Goal: Task Accomplishment & Management: Use online tool/utility

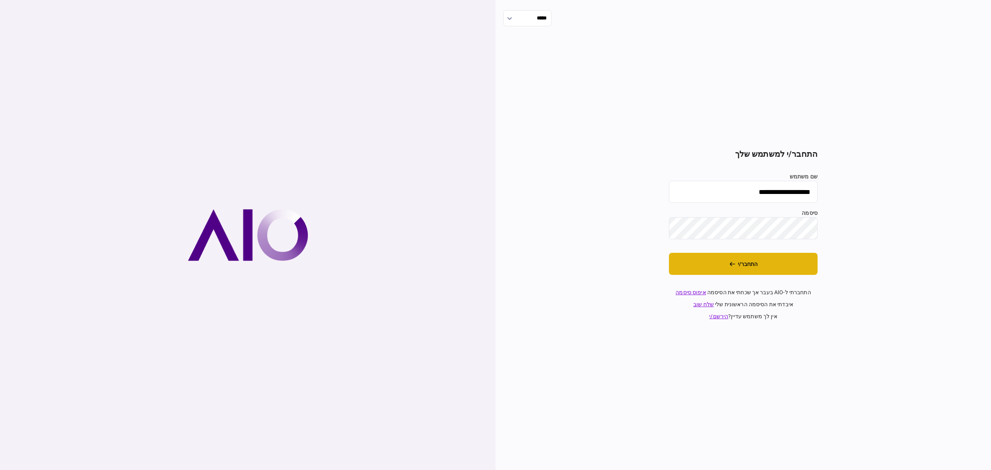
click at [794, 270] on button "התחבר/י" at bounding box center [743, 264] width 149 height 22
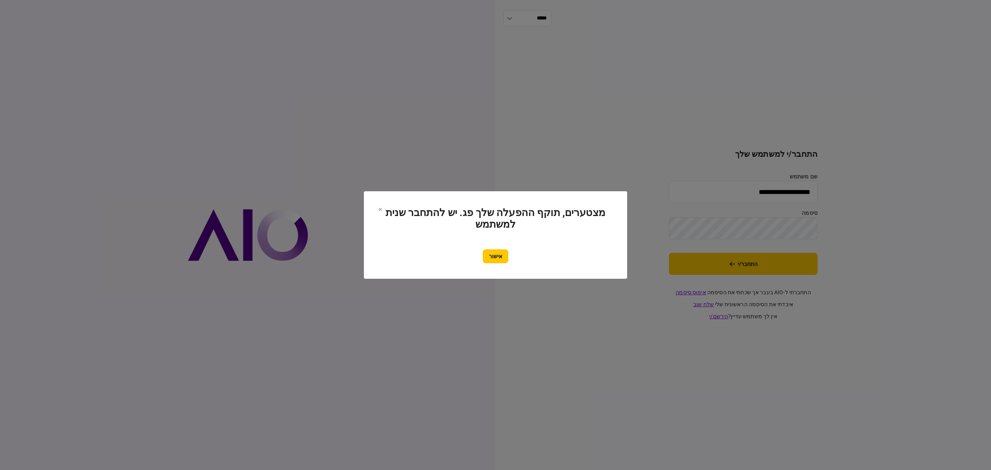
click at [500, 267] on section "מצטערים, תוקף ההפעלה שלך פג. יש להתחבר שנית למשתמש אישור" at bounding box center [495, 234] width 263 height 87
click at [502, 254] on button "אישור" at bounding box center [496, 256] width 26 height 14
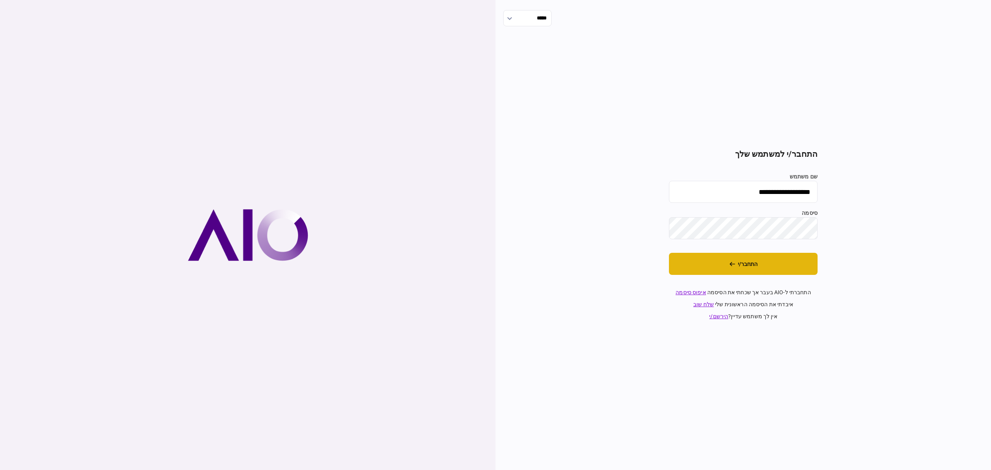
click at [808, 261] on button "התחבר/י" at bounding box center [743, 264] width 149 height 22
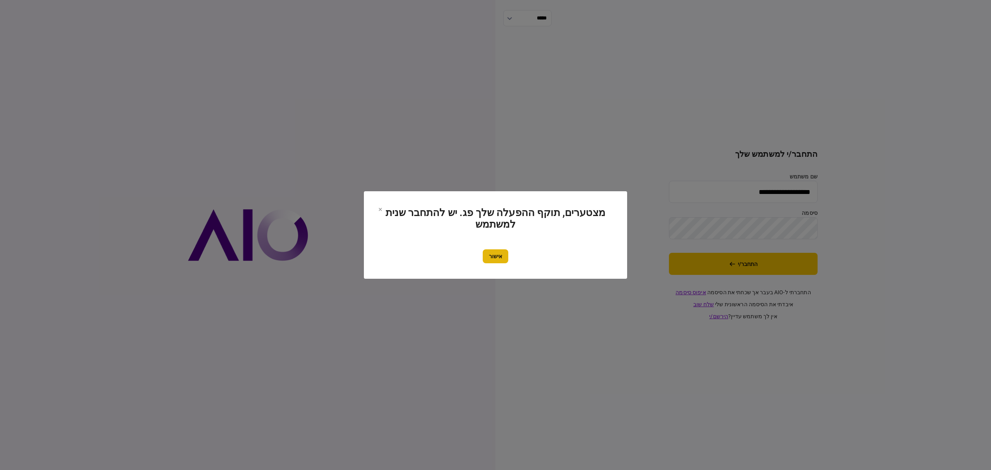
drag, startPoint x: 516, startPoint y: 265, endPoint x: 506, endPoint y: 250, distance: 17.8
click at [513, 260] on section "מצטערים, תוקף ההפעלה שלך פג. יש להתחבר שנית למשתמש אישור" at bounding box center [495, 234] width 263 height 87
click at [504, 250] on button "אישור" at bounding box center [496, 256] width 26 height 14
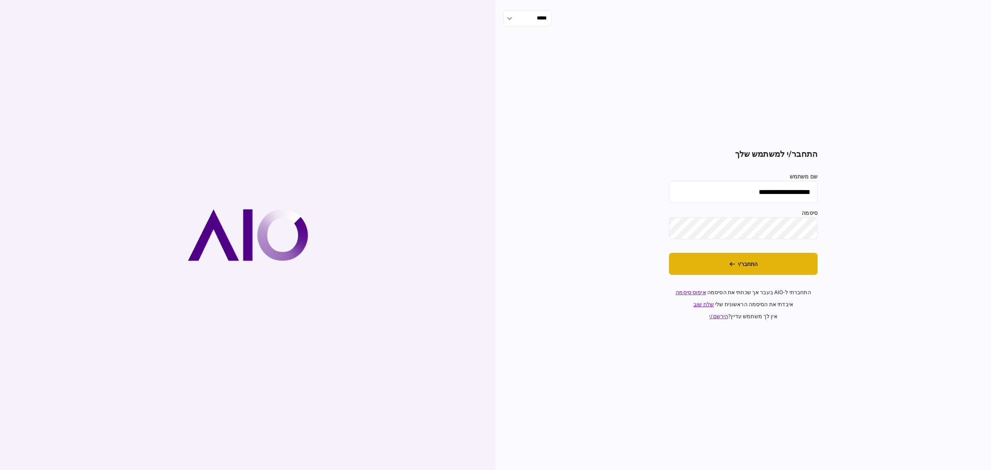
click at [740, 274] on section "**********" at bounding box center [743, 234] width 149 height 171
click at [742, 267] on button "התחבר/י" at bounding box center [743, 264] width 149 height 22
